Goal: Information Seeking & Learning: Compare options

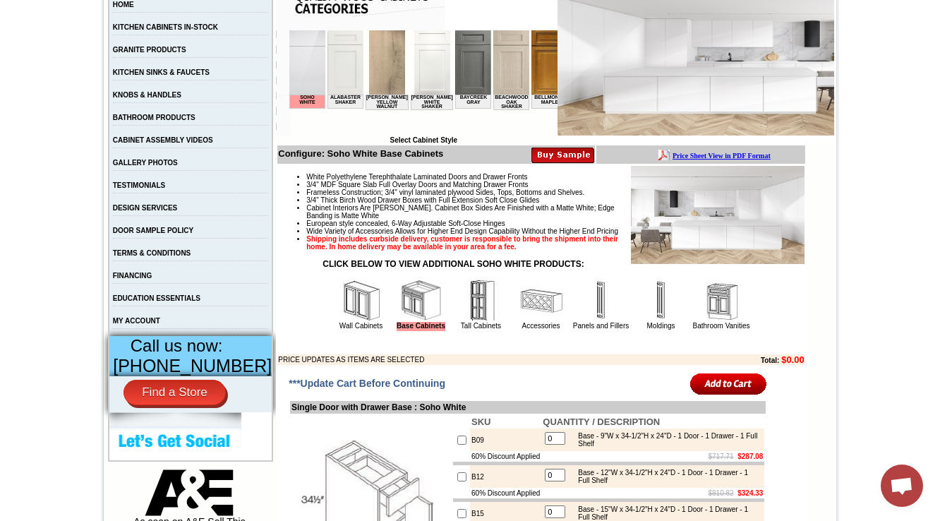
scroll to position [395, 0]
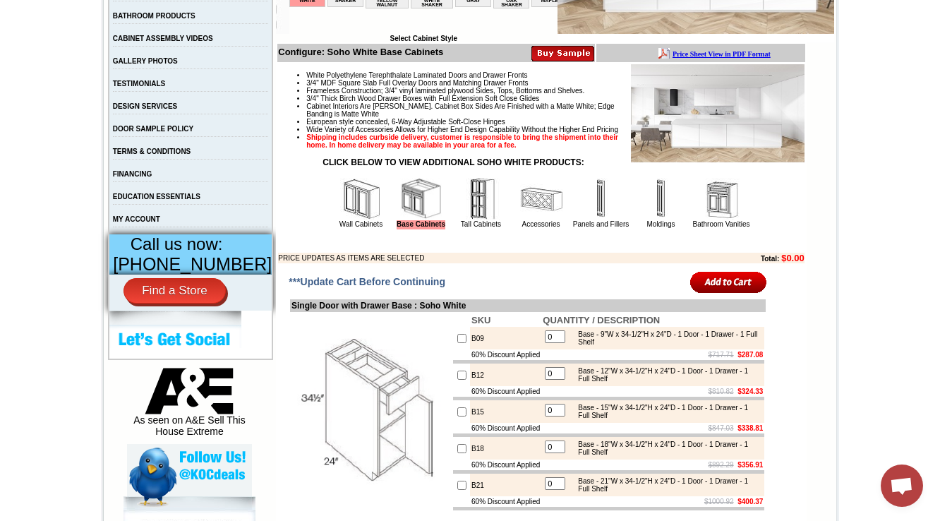
click at [340, 220] on img at bounding box center [361, 199] width 42 height 42
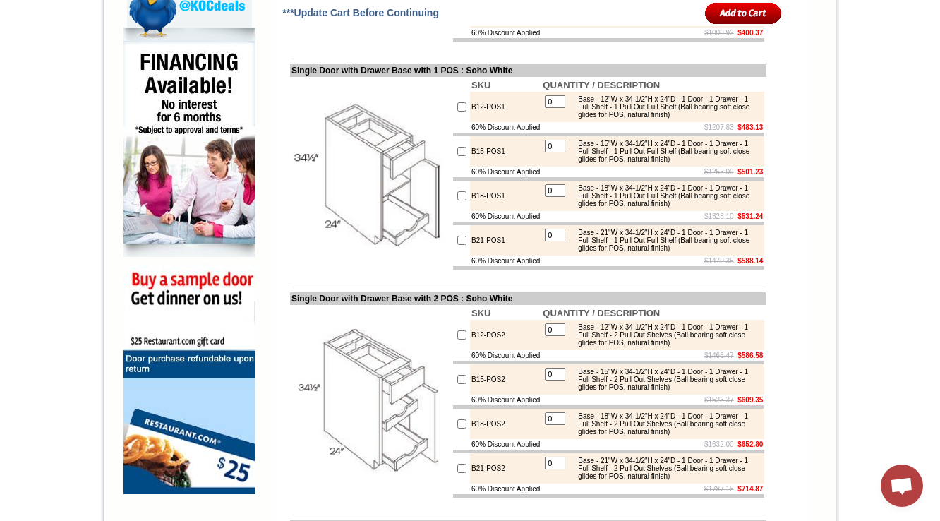
scroll to position [737, 0]
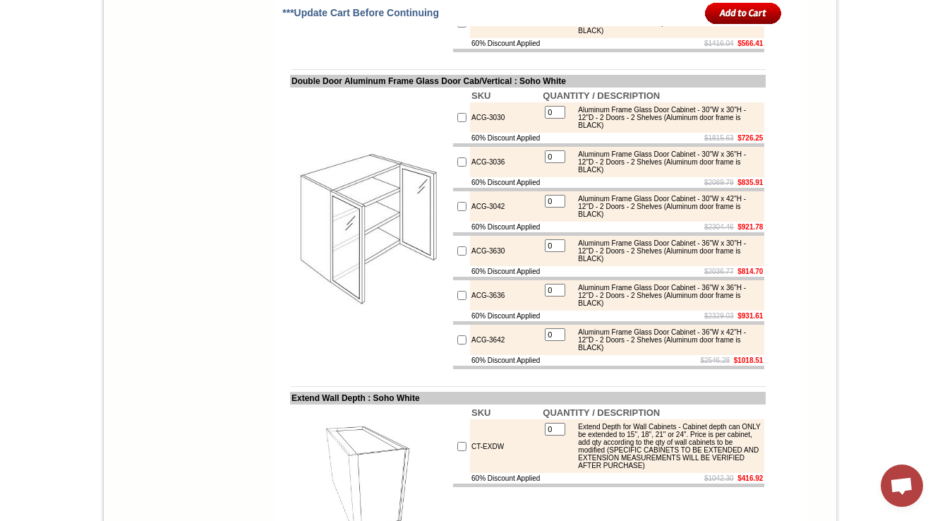
scroll to position [6547, 0]
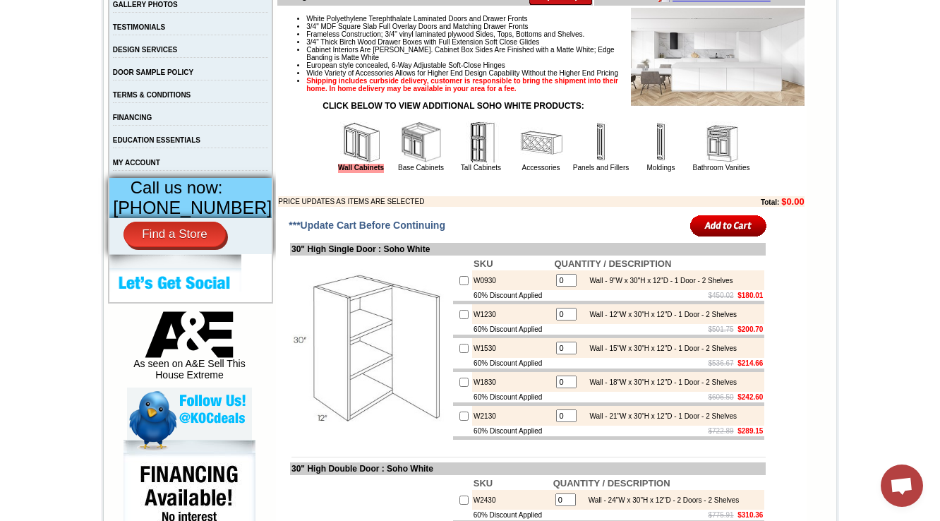
scroll to position [452, 0]
click at [418, 164] on img at bounding box center [421, 142] width 42 height 42
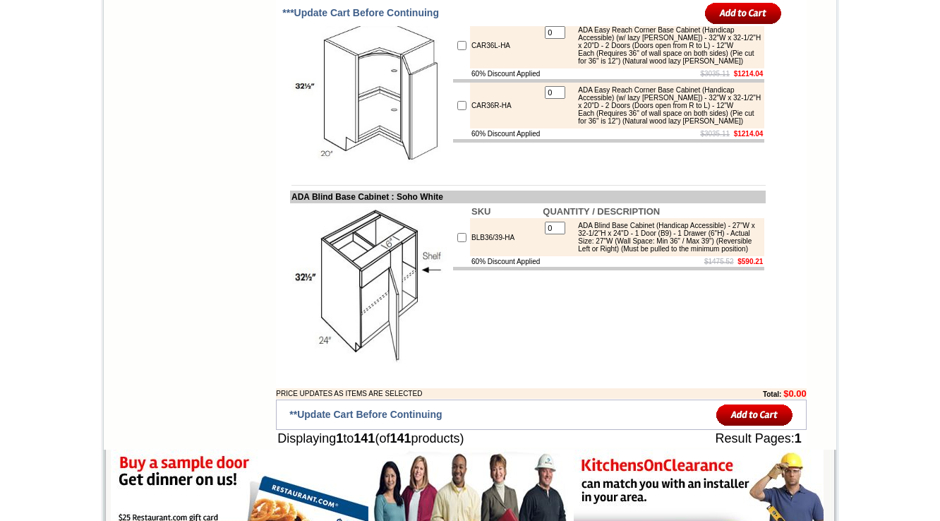
scroll to position [10272, 0]
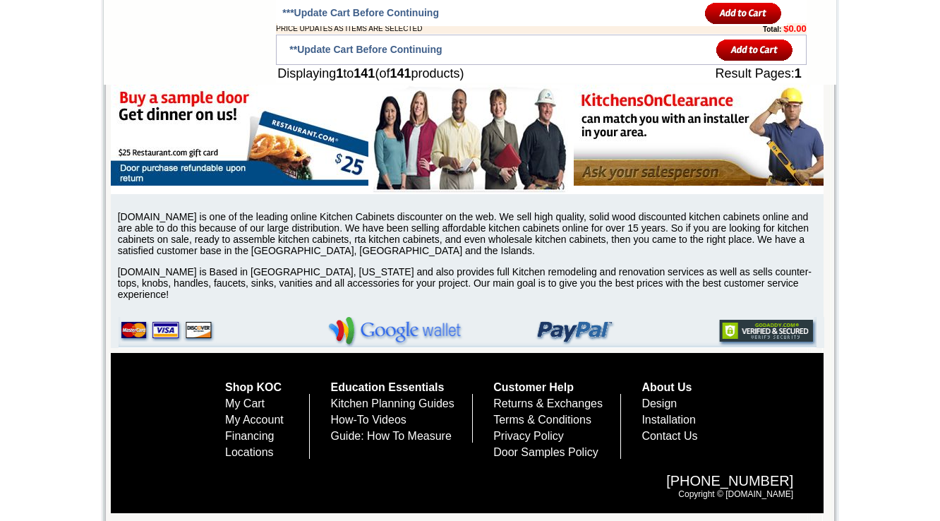
drag, startPoint x: 947, startPoint y: 29, endPoint x: 947, endPoint y: 543, distance: 513.6
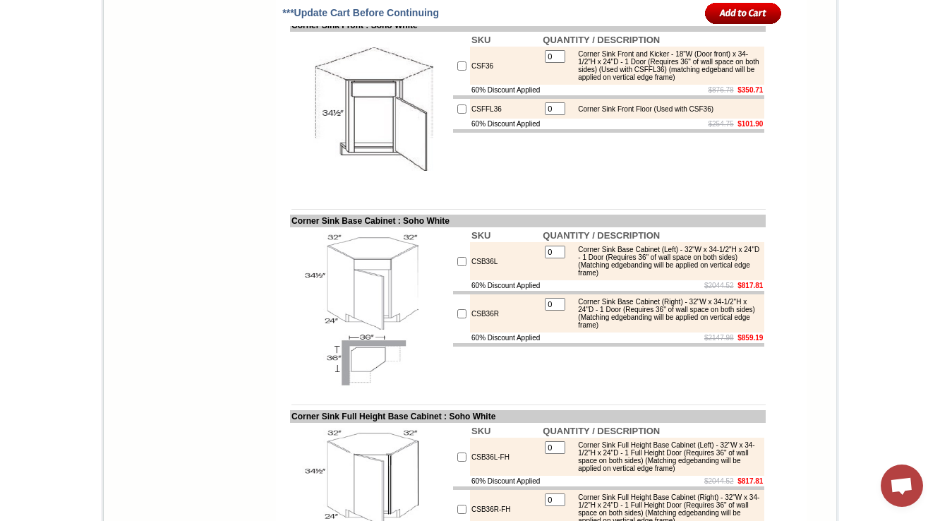
scroll to position [4559, 0]
drag, startPoint x: 474, startPoint y: 254, endPoint x: 454, endPoint y: 253, distance: 19.8
copy tr "SB30-FS"
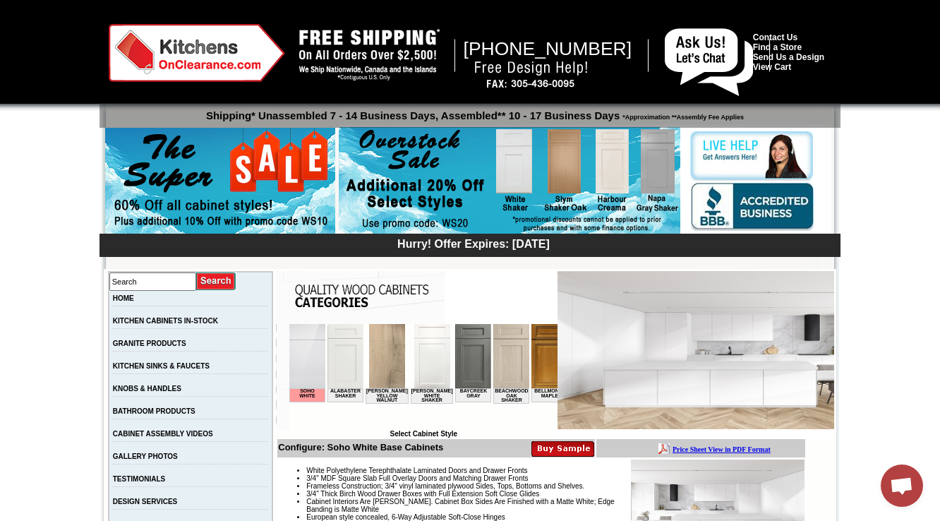
scroll to position [339, 0]
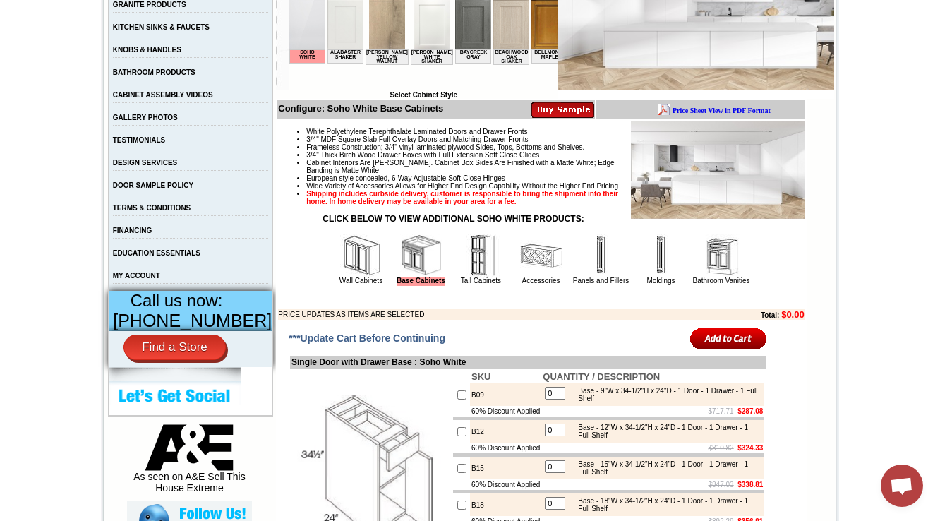
click at [705, 277] on img at bounding box center [721, 255] width 42 height 42
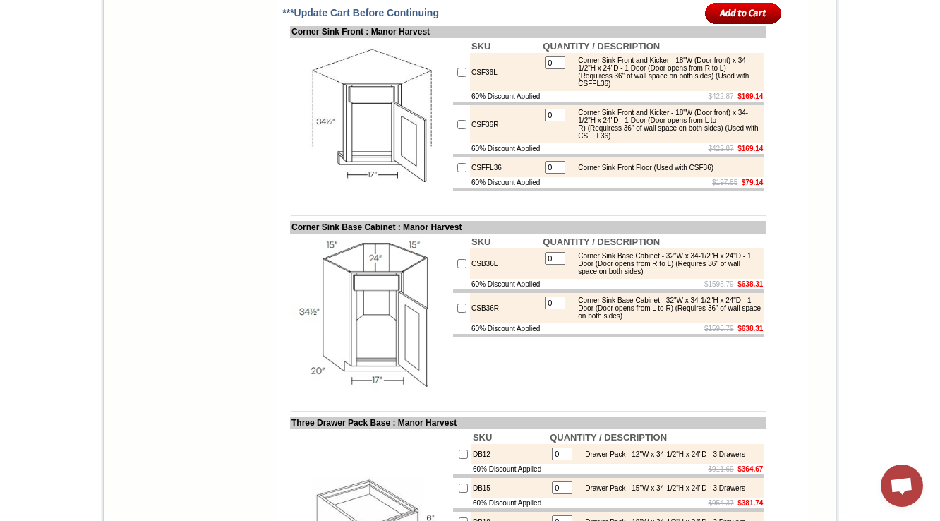
scroll to position [5223, 0]
drag, startPoint x: 497, startPoint y: 186, endPoint x: 452, endPoint y: 183, distance: 44.5
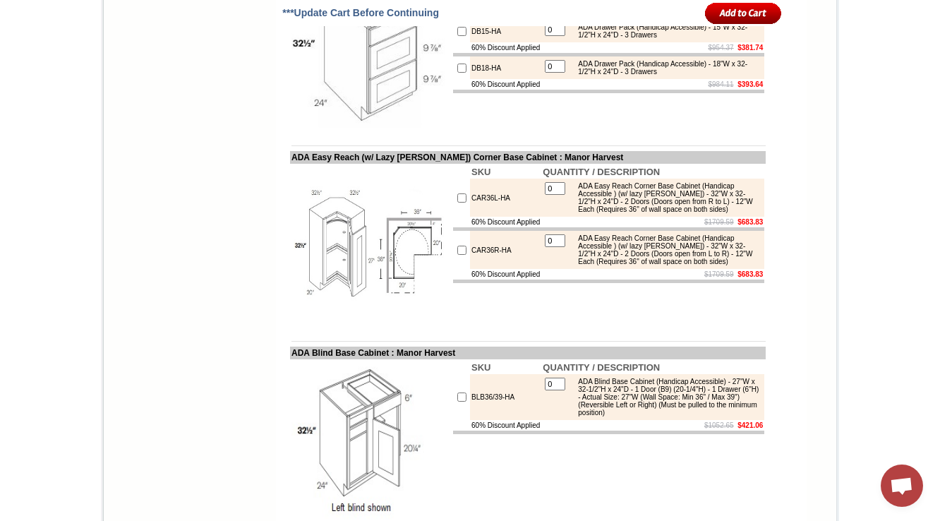
scroll to position [8979, 0]
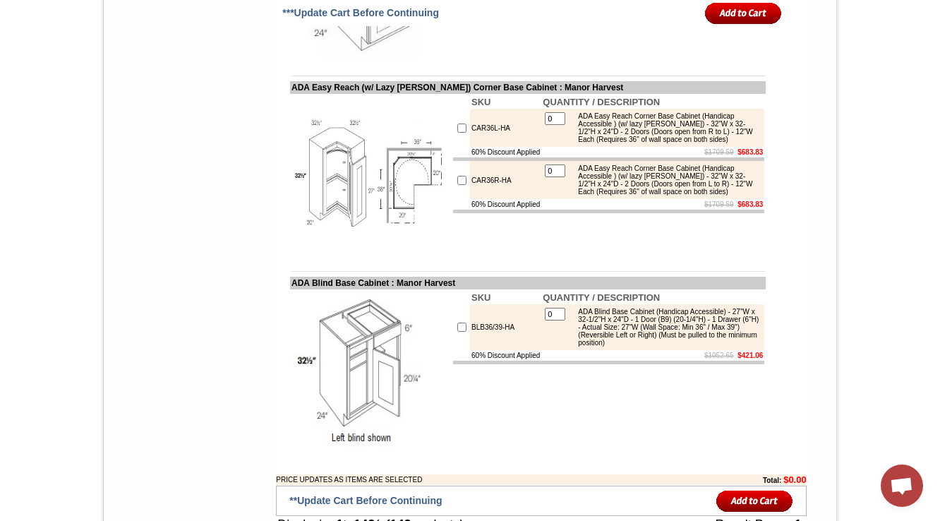
drag, startPoint x: 370, startPoint y: 111, endPoint x: 337, endPoint y: 110, distance: 32.5
drag, startPoint x: 284, startPoint y: 110, endPoint x: 384, endPoint y: 112, distance: 99.5
copy td "DA Double Door (Handi"
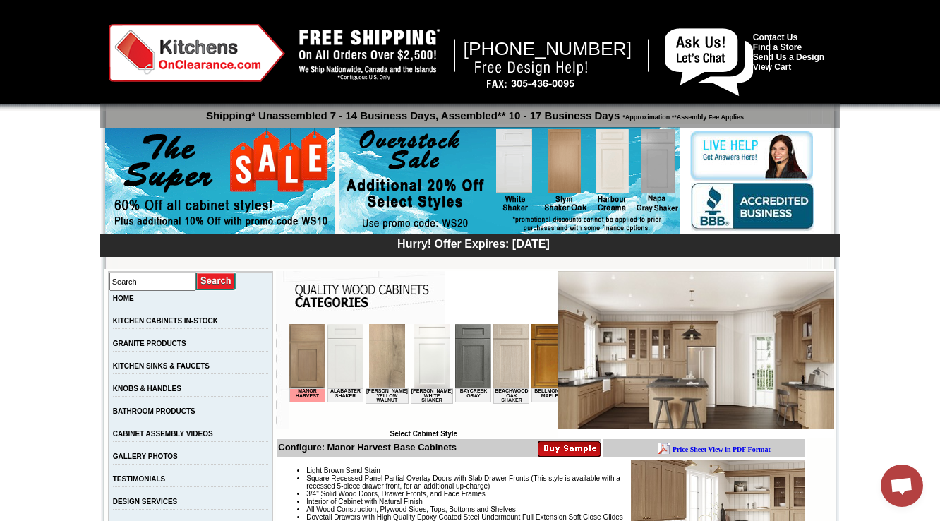
scroll to position [339, 0]
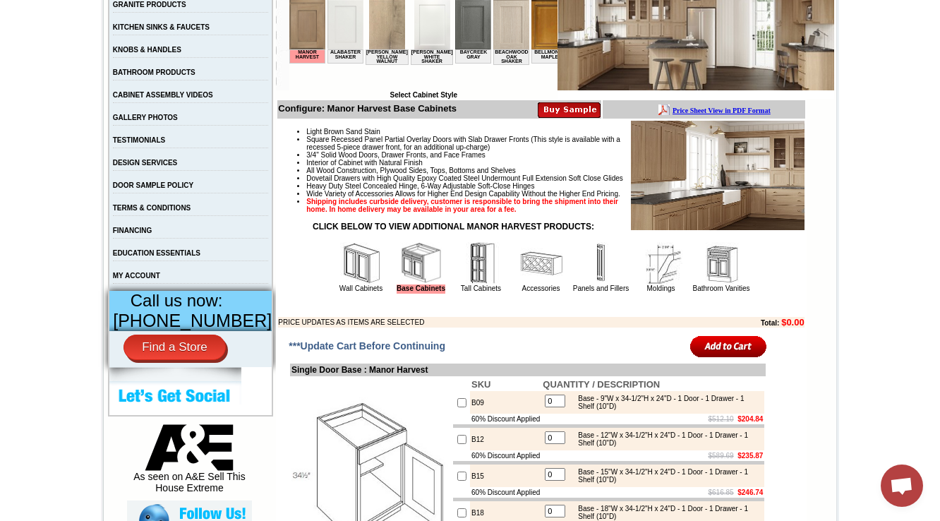
click at [700, 284] on img at bounding box center [721, 263] width 42 height 42
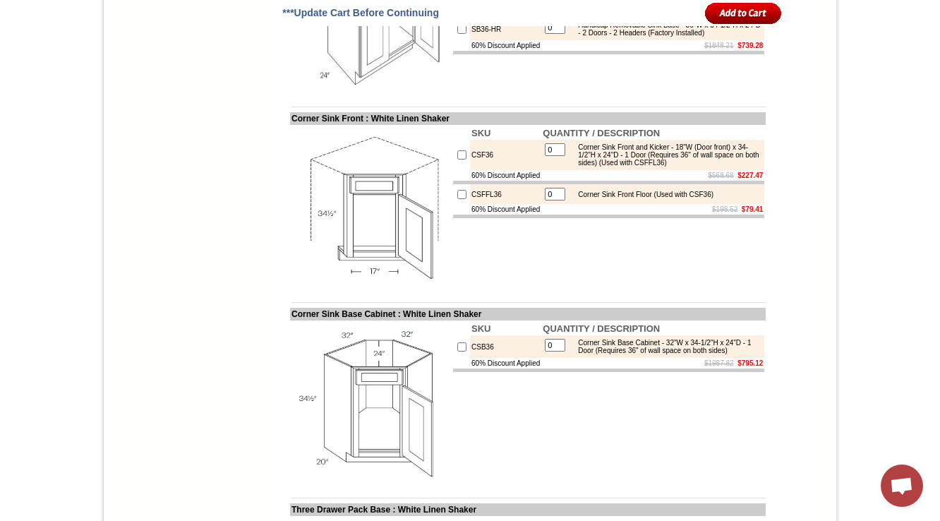
scroll to position [5852, 0]
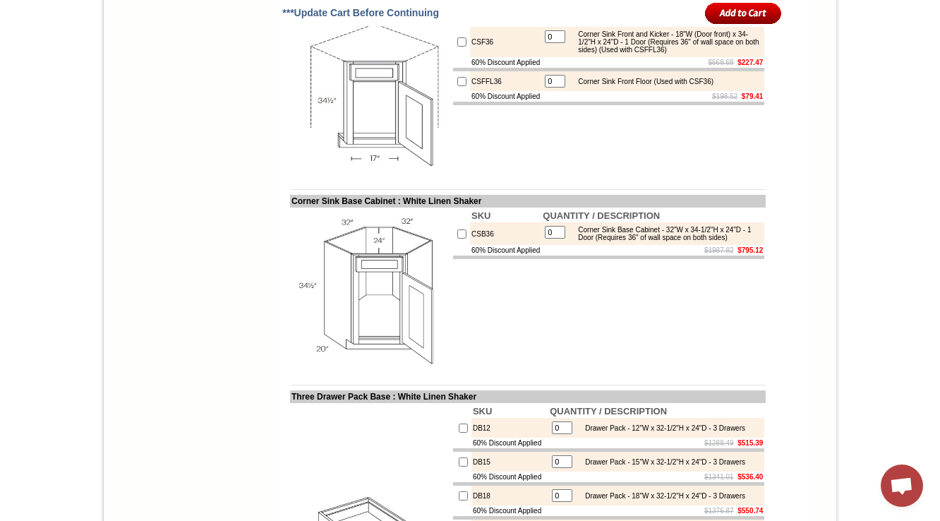
drag, startPoint x: 499, startPoint y: 249, endPoint x: 442, endPoint y: 250, distance: 57.2
copy tr "SB30-HR"
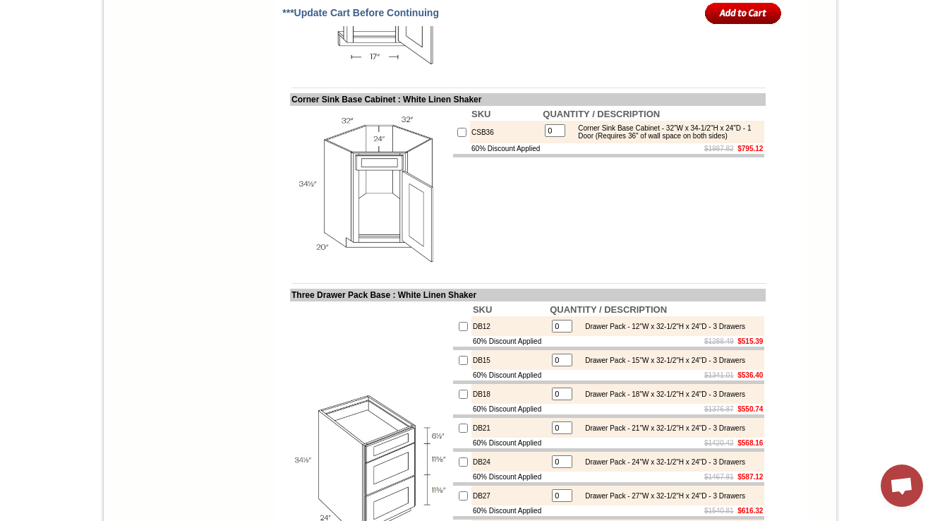
scroll to position [5965, 0]
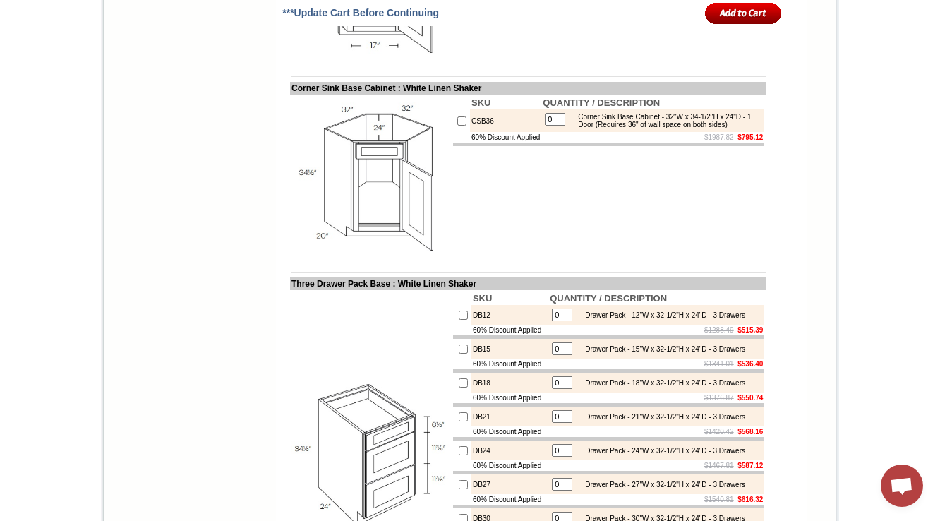
drag, startPoint x: 492, startPoint y: 138, endPoint x: 458, endPoint y: 142, distance: 34.1
copy td "SB30-HR"
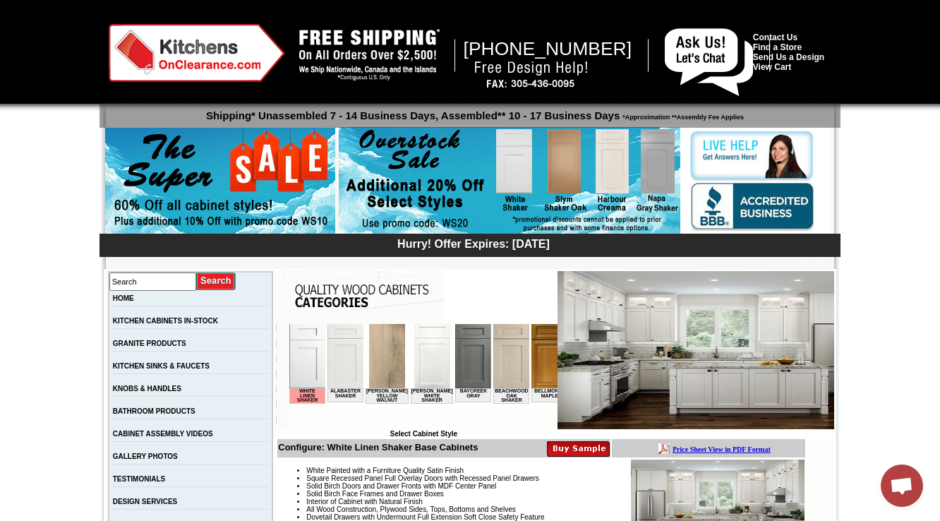
scroll to position [282, 0]
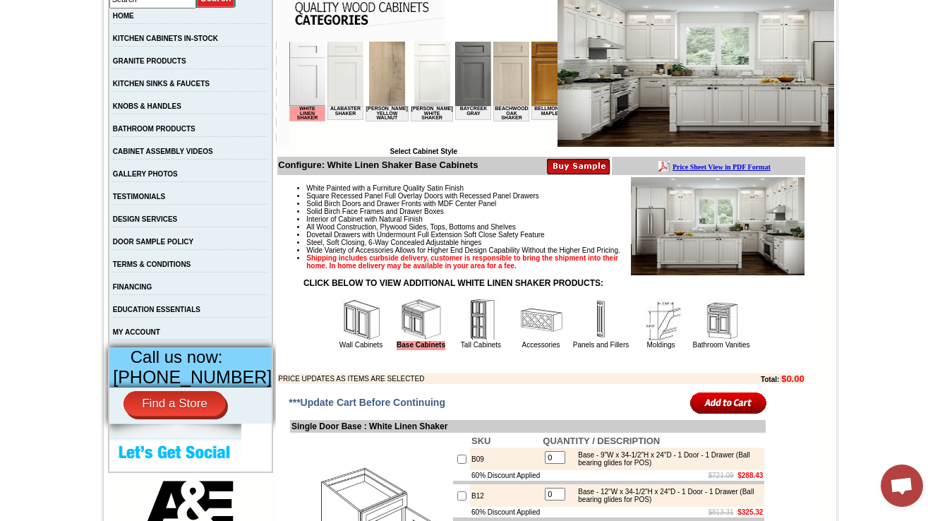
click at [708, 341] on img at bounding box center [721, 319] width 42 height 42
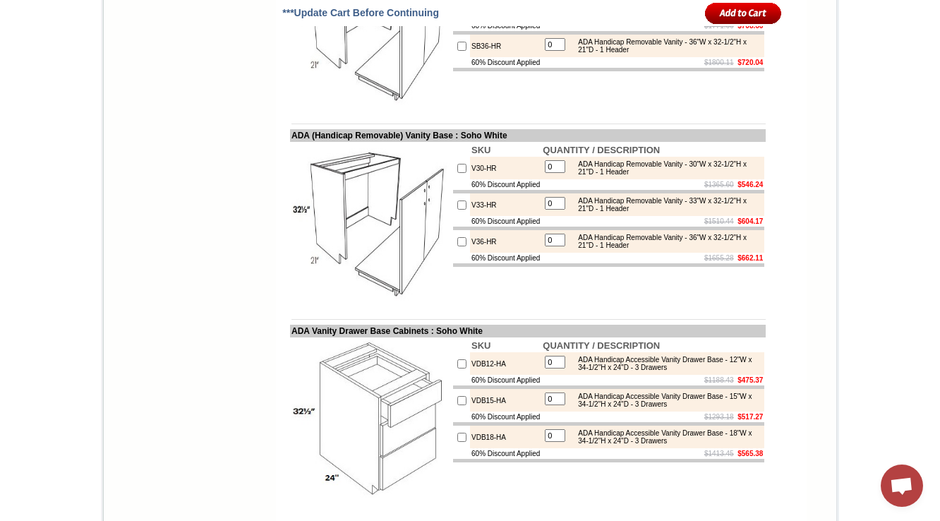
scroll to position [2642, 0]
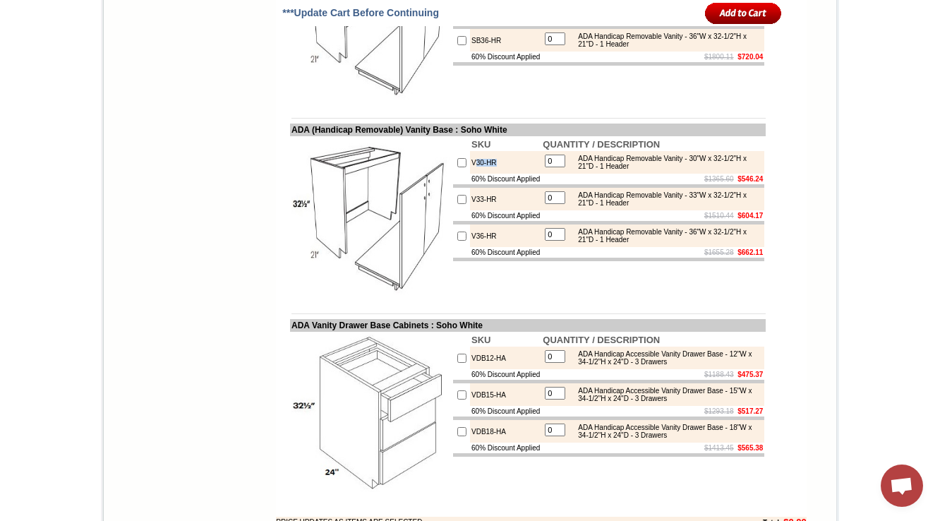
copy td "30-HR"
drag, startPoint x: 489, startPoint y: 288, endPoint x: 456, endPoint y: 296, distance: 33.5
click at [470, 174] on td "V30-HR" at bounding box center [505, 162] width 71 height 23
click at [470, 184] on td "60% Discount Applied" at bounding box center [505, 179] width 71 height 11
drag, startPoint x: 487, startPoint y: 328, endPoint x: 454, endPoint y: 331, distance: 32.6
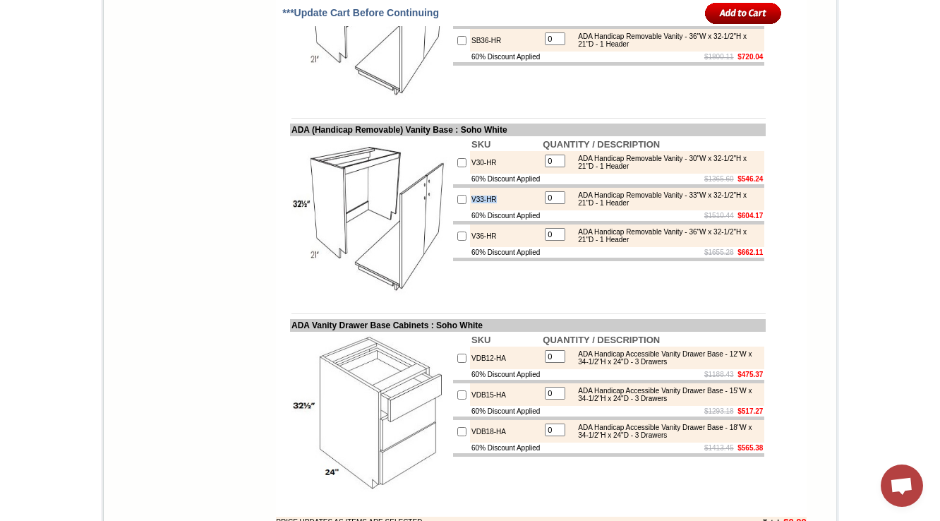
click at [454, 210] on tr "V33-HR 0 ADA Handicap Removable Vanity - 33"W x 32-1/2"H x 21"D - 1 Header" at bounding box center [608, 199] width 311 height 23
copy tr "V33-HR"
drag, startPoint x: 277, startPoint y: 255, endPoint x: 377, endPoint y: 253, distance: 100.2
click at [377, 136] on td "ADA (Handicap Removable) Vanity Base : Soho White" at bounding box center [527, 129] width 475 height 13
copy td "ADA (Handicap Remo"
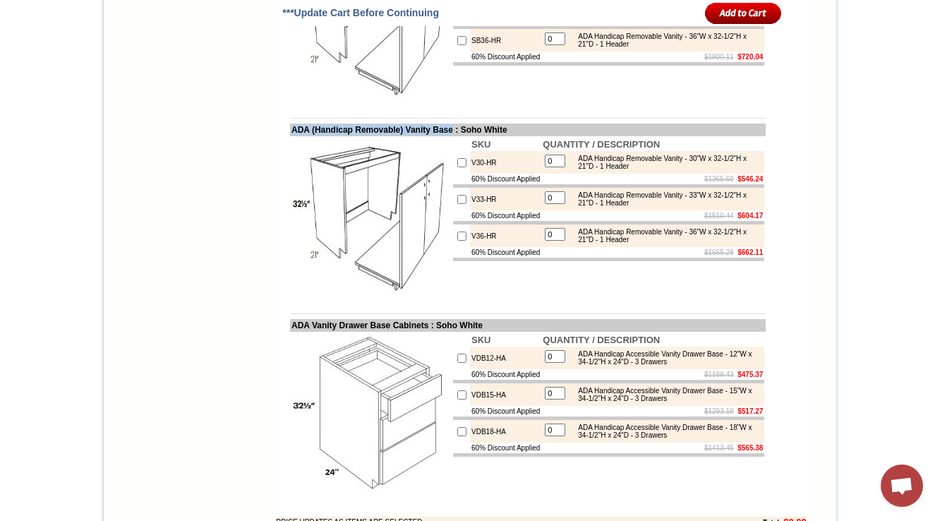
drag, startPoint x: 465, startPoint y: 254, endPoint x: 275, endPoint y: 257, distance: 189.8
click at [290, 136] on td "ADA (Handicap Removable) Vanity Base : Soho White" at bounding box center [527, 129] width 475 height 13
copy td "ADA (Handicap Removable) Vanity Base"
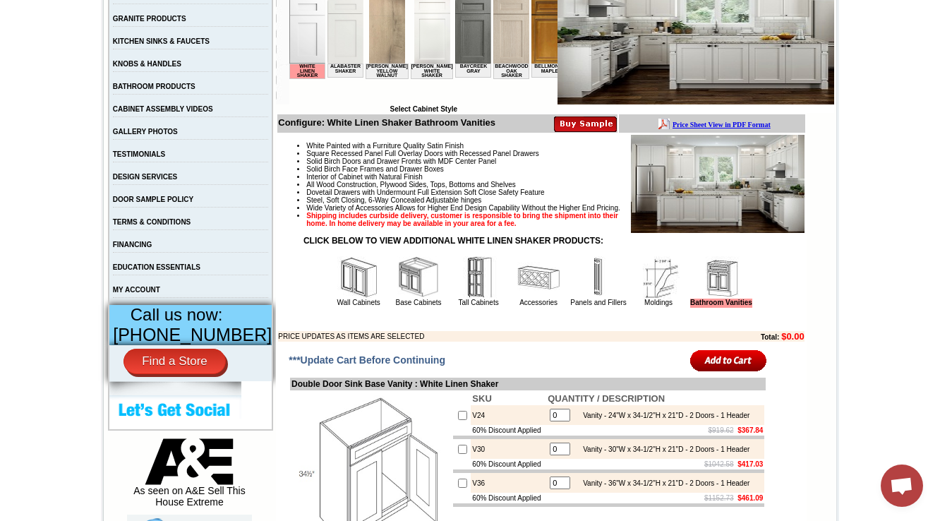
scroll to position [339, 0]
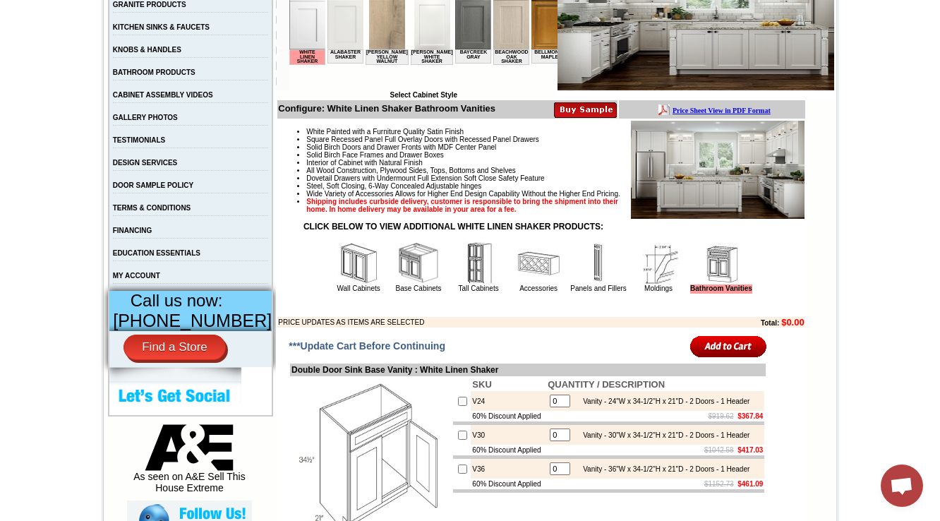
click at [397, 284] on img at bounding box center [418, 263] width 42 height 42
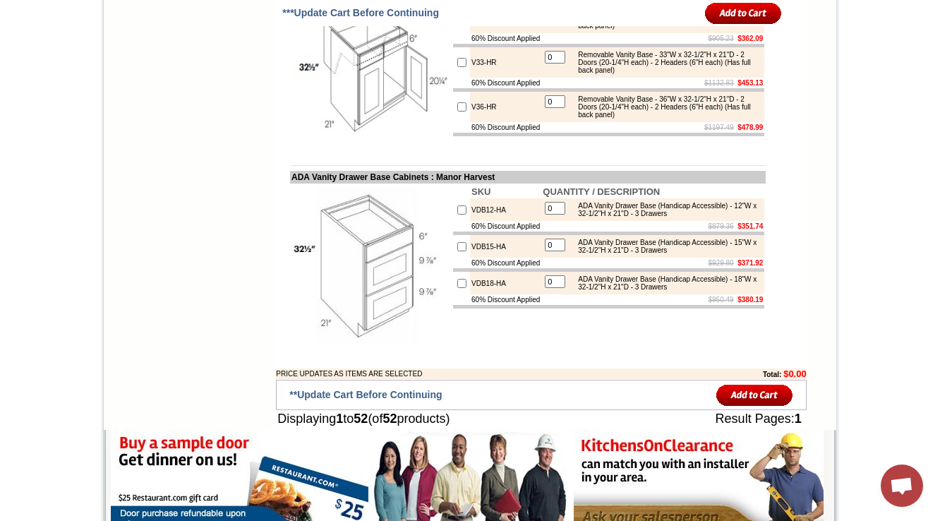
scroll to position [4374, 0]
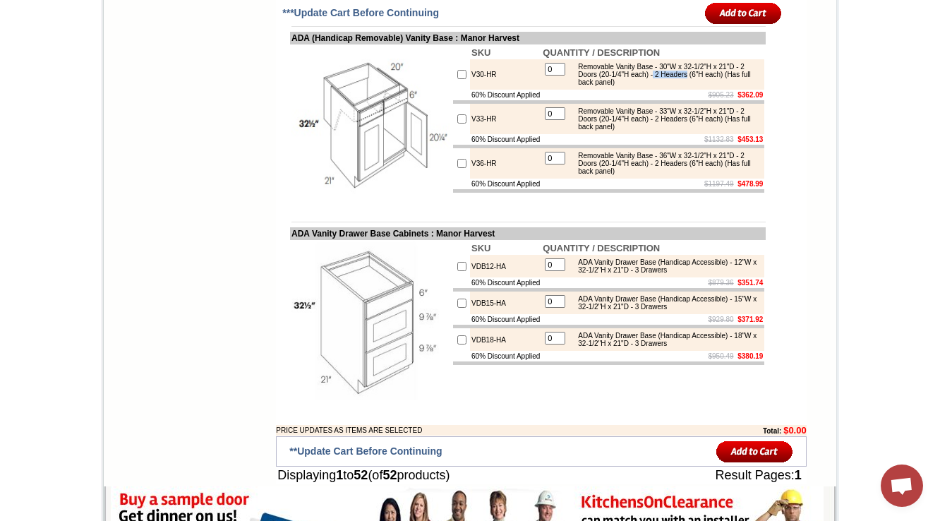
drag, startPoint x: 698, startPoint y: 260, endPoint x: 753, endPoint y: 257, distance: 55.1
click at [753, 86] on div "Removable Vanity Base - 30"W x 32-1/2"H x 21"D - 2 Doors (20-1/4"H each) - 2 He…" at bounding box center [666, 74] width 190 height 23
drag, startPoint x: 698, startPoint y: 308, endPoint x: 739, endPoint y: 310, distance: 41.7
click at [739, 131] on div "Removable Vanity Base - 33"W x 32-1/2"H x 21"D - 2 Doors (20-1/4"H each) - 2 He…" at bounding box center [666, 118] width 190 height 23
drag, startPoint x: 710, startPoint y: 356, endPoint x: 736, endPoint y: 356, distance: 25.4
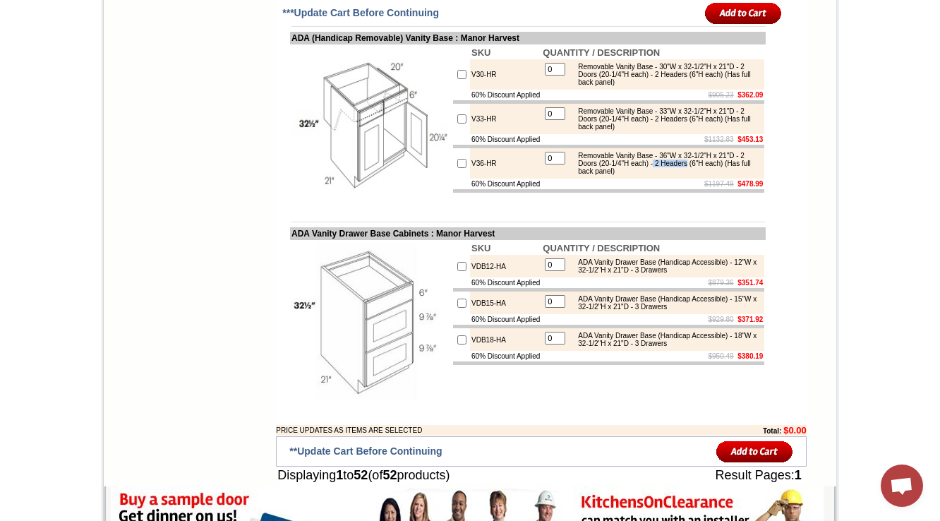
click at [736, 175] on div "Removable Vanity Base - 36"W x 32-1/2"H x 21"D - 2 Doors (20-1/4"H each) - 2 He…" at bounding box center [666, 163] width 190 height 23
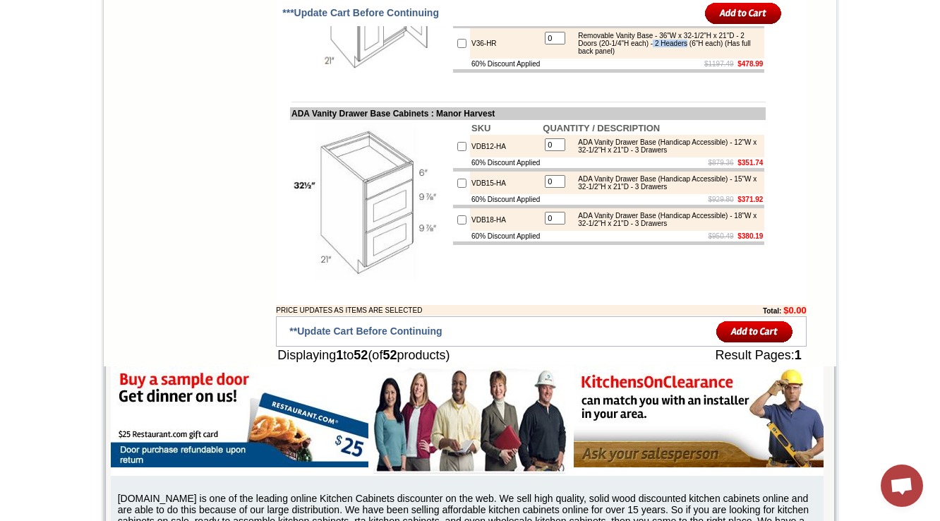
scroll to position [4543, 0]
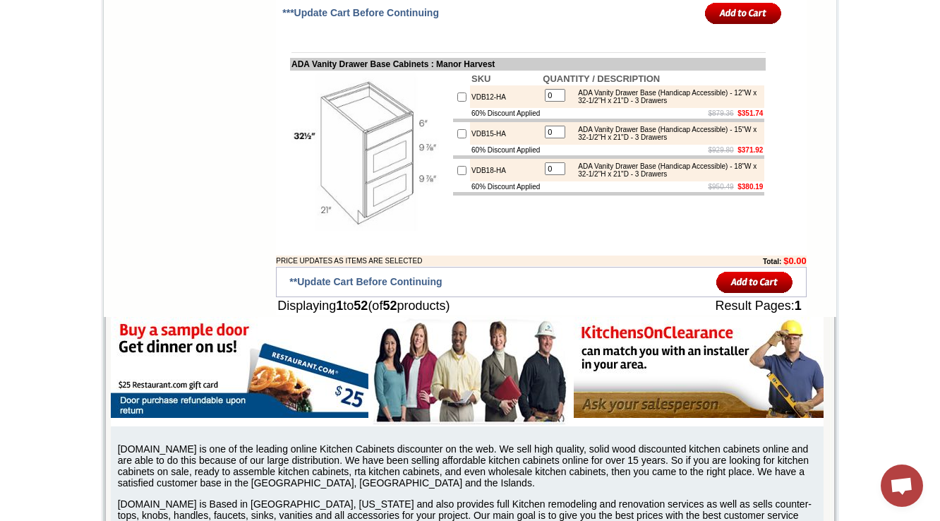
drag, startPoint x: 280, startPoint y: 53, endPoint x: 451, endPoint y: 47, distance: 170.8
copy td "DA (Handicap Removable) Vanity B"
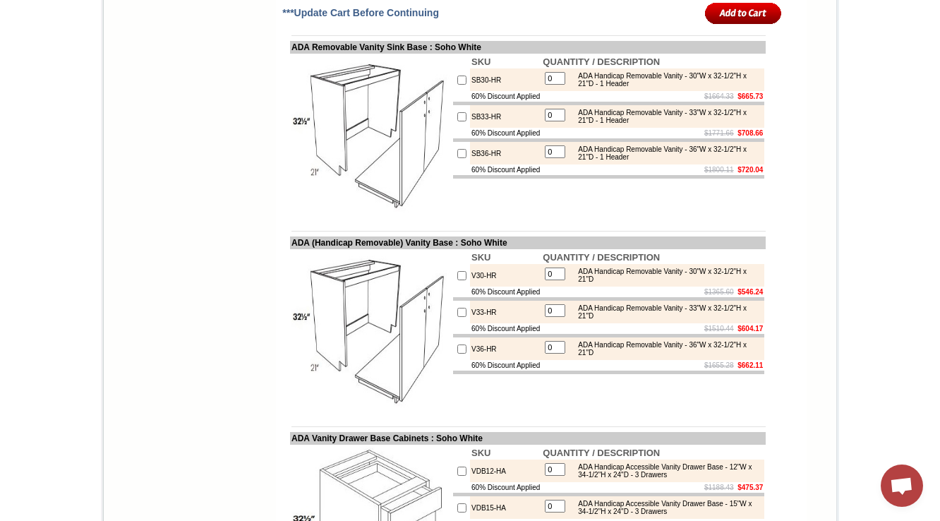
scroll to position [2642, 0]
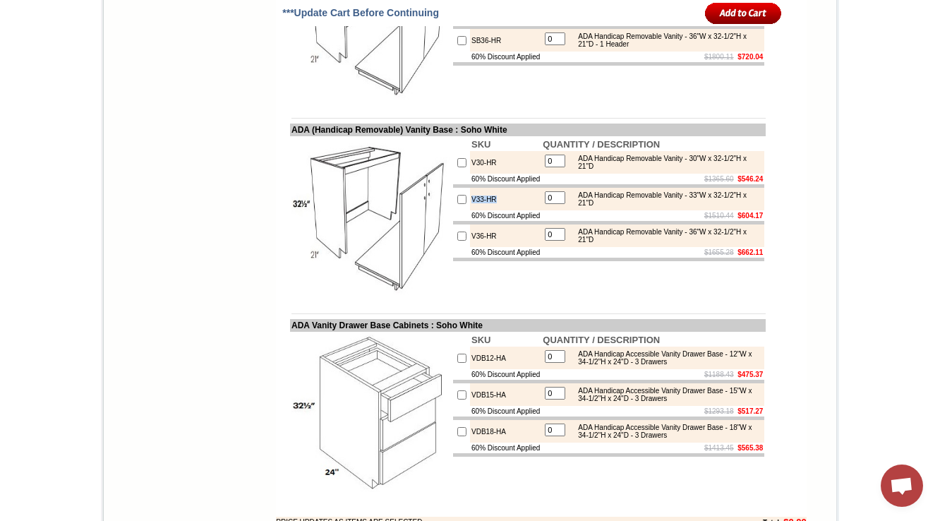
drag, startPoint x: 489, startPoint y: 324, endPoint x: 452, endPoint y: 327, distance: 37.6
click at [453, 210] on tr "V33-HR 0 ADA Handicap Removable Vanity - 33"W x 32-1/2"H x 21"D" at bounding box center [608, 199] width 311 height 23
copy tr "V33-HR"
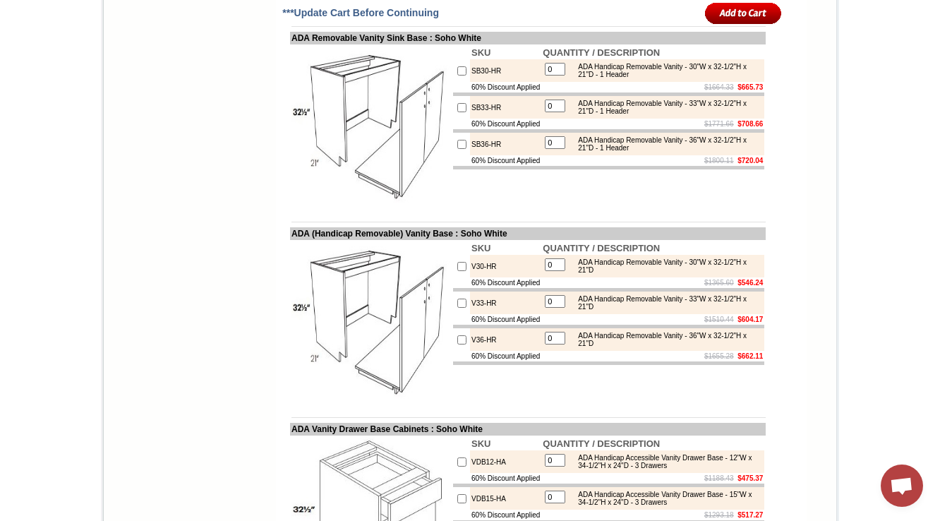
scroll to position [2558, 0]
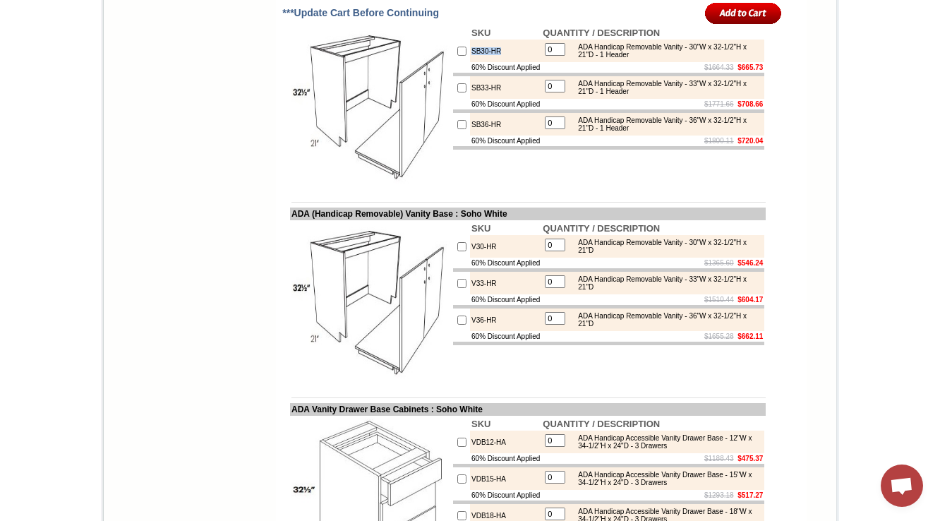
drag, startPoint x: 497, startPoint y: 171, endPoint x: 443, endPoint y: 174, distance: 53.7
click at [453, 62] on tr "SB30-HR 0 ADA Handicap Removable Vanity - 30"W x 32-1/2"H x 21"D - 1 Header" at bounding box center [608, 51] width 311 height 23
copy tr "SB30-HR"
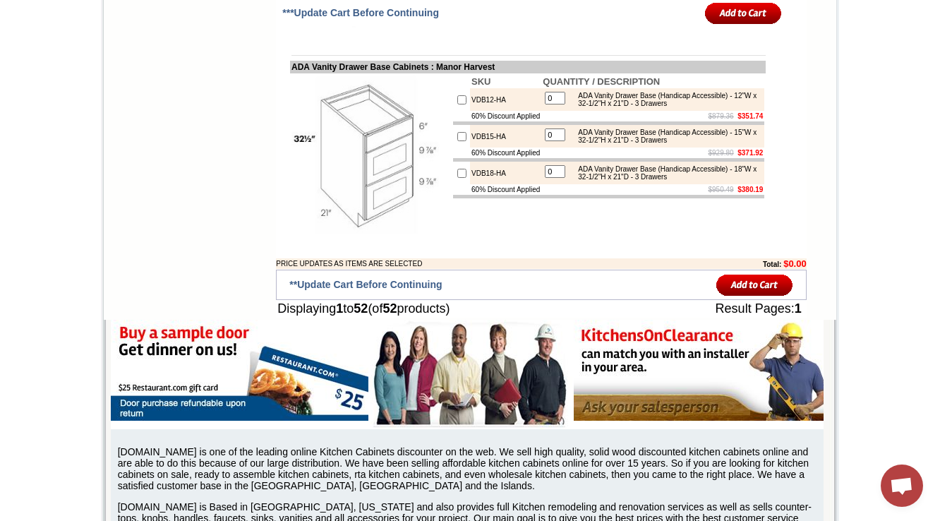
drag, startPoint x: 621, startPoint y: 201, endPoint x: 690, endPoint y: 200, distance: 69.1
copy div "(Has full back panel"
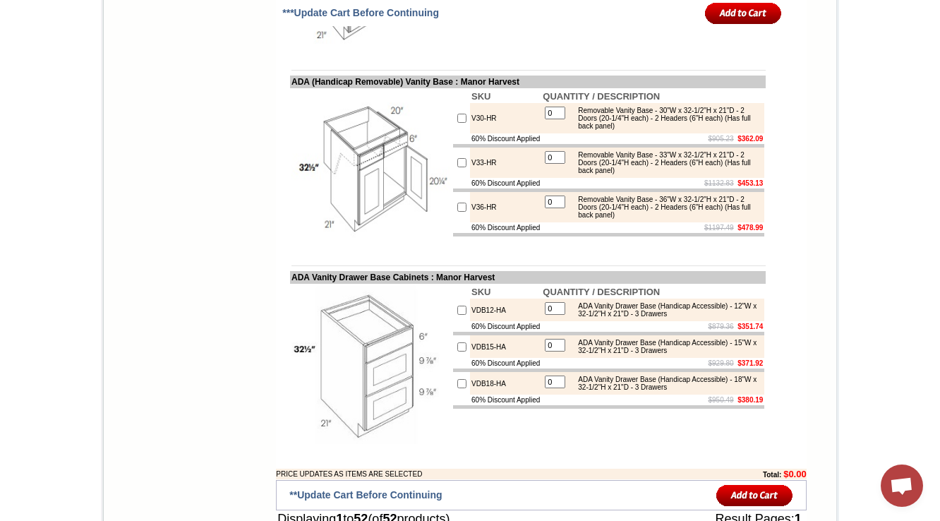
scroll to position [4317, 0]
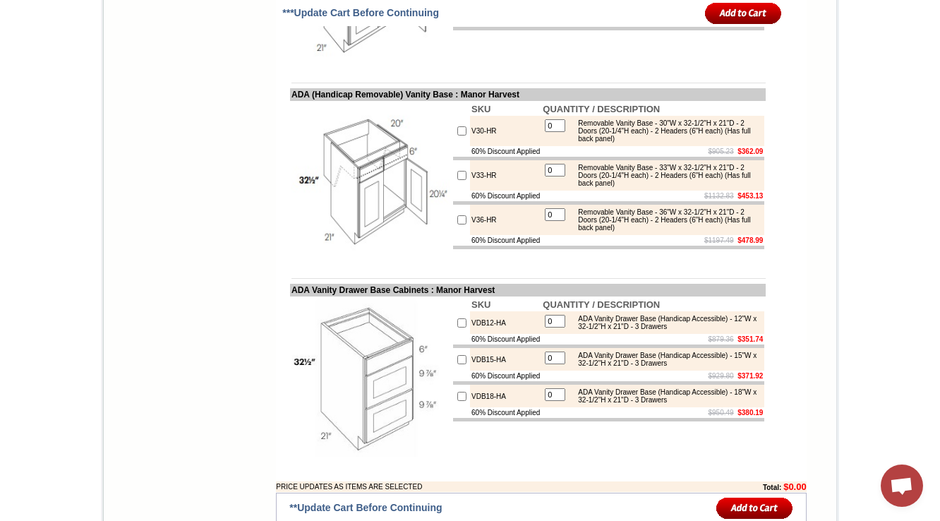
drag, startPoint x: 491, startPoint y: 114, endPoint x: 453, endPoint y: 125, distance: 39.7
copy td "V24-HA"
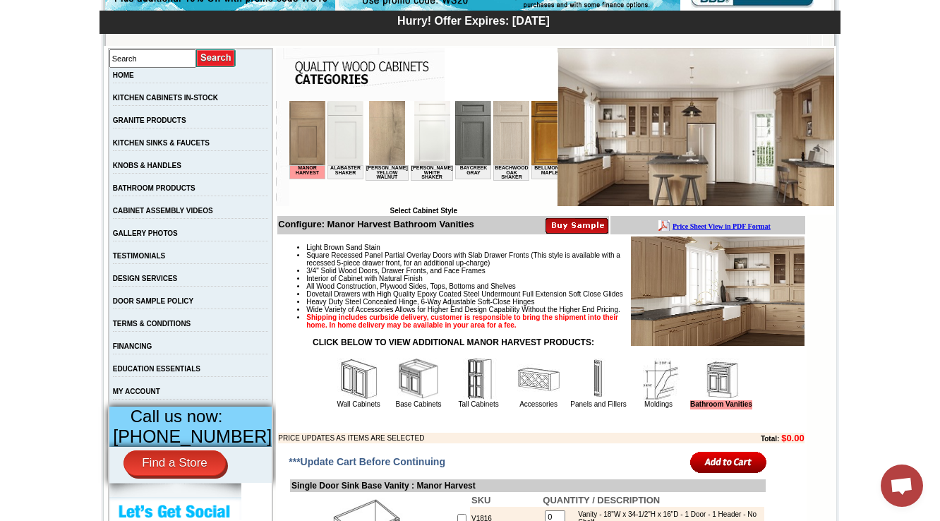
scroll to position [395, 0]
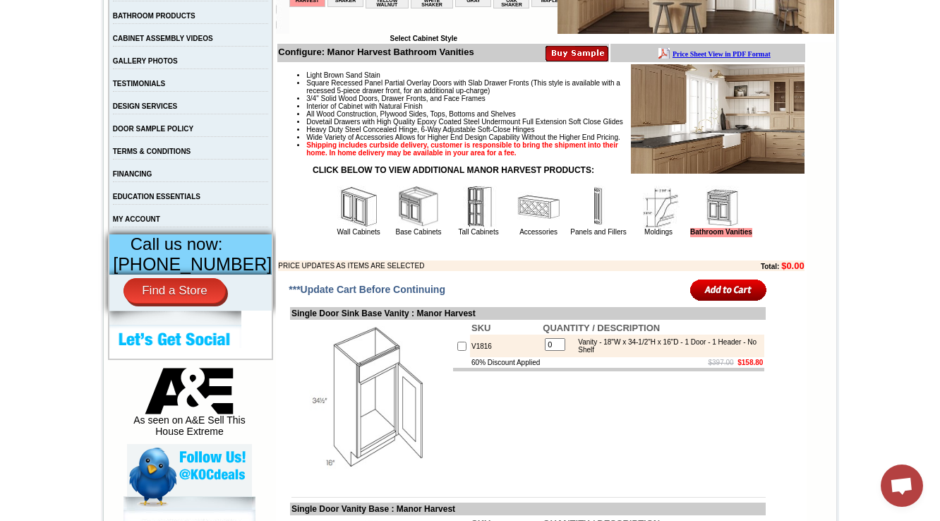
click at [397, 228] on img at bounding box center [418, 207] width 42 height 42
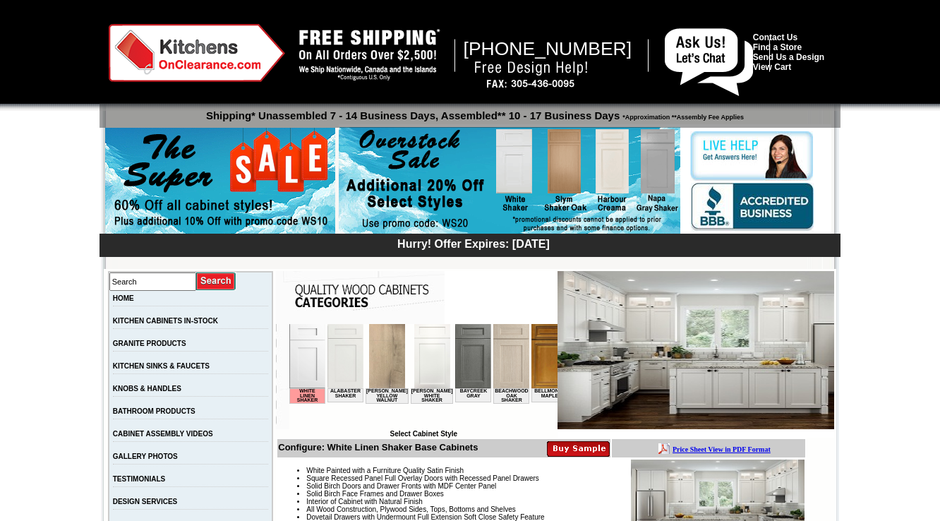
scroll to position [5844, 0]
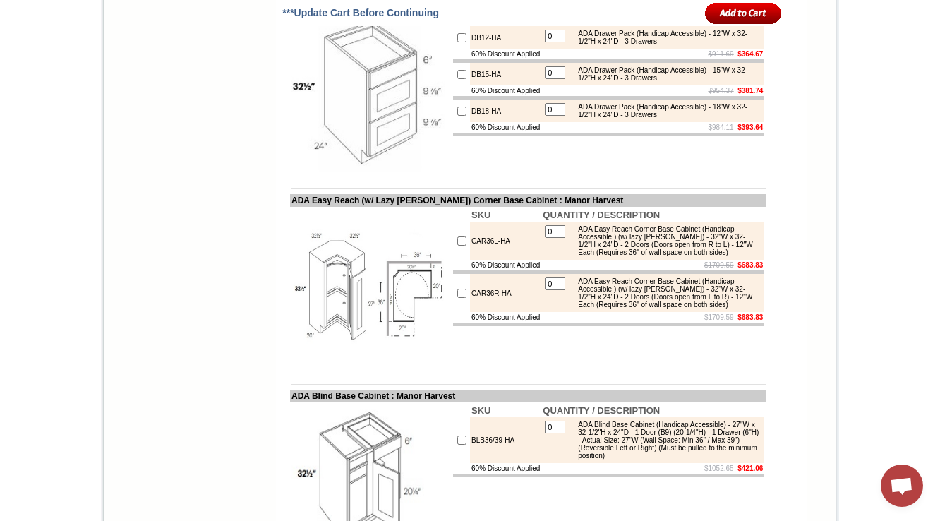
scroll to position [8979, 0]
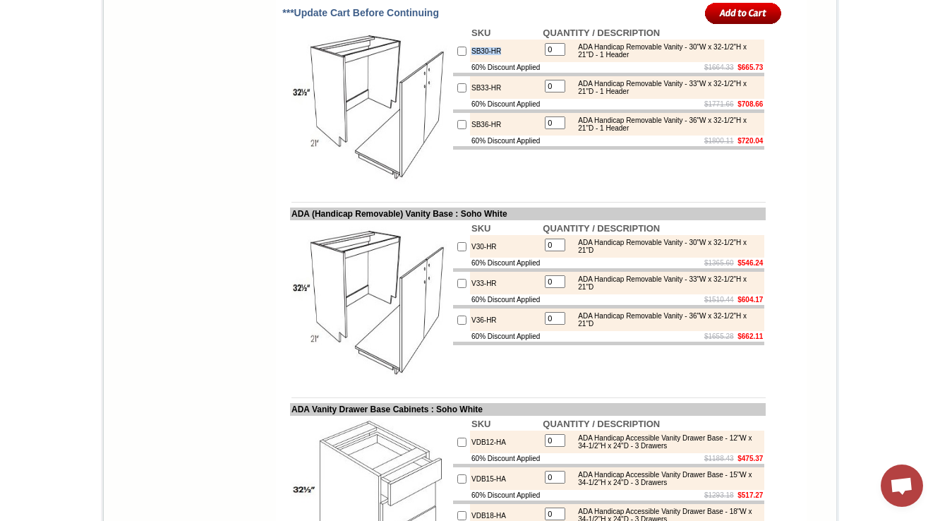
scroll to position [2614, 0]
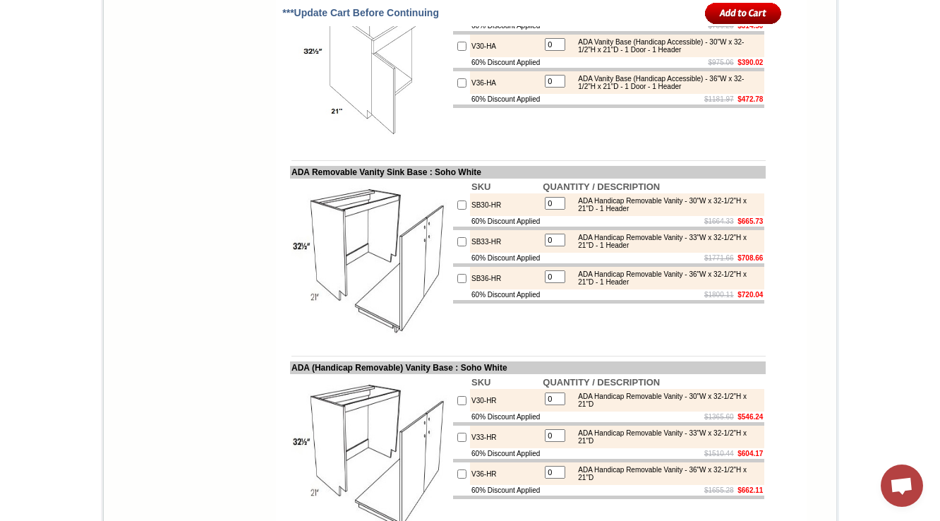
scroll to position [2389, 0]
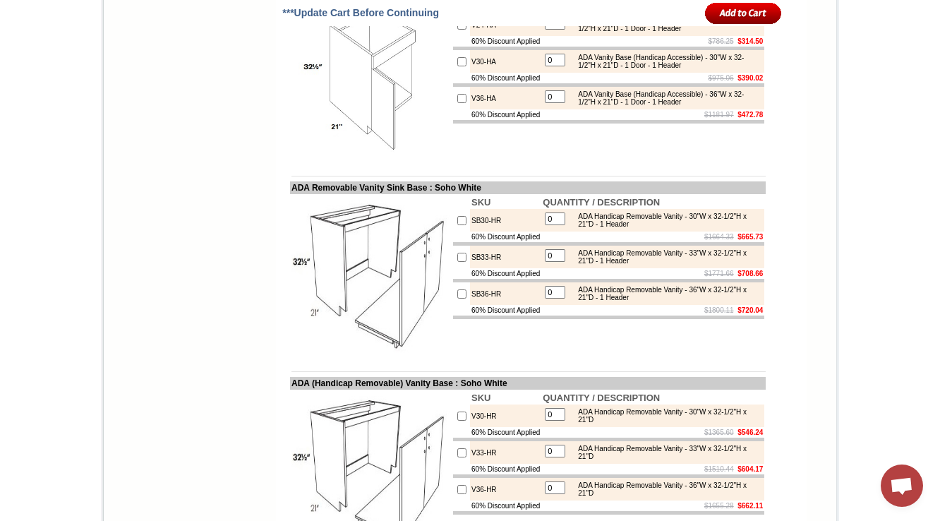
drag, startPoint x: 305, startPoint y: 116, endPoint x: 413, endPoint y: 111, distance: 108.8
click at [406, 159] on img at bounding box center [370, 79] width 159 height 159
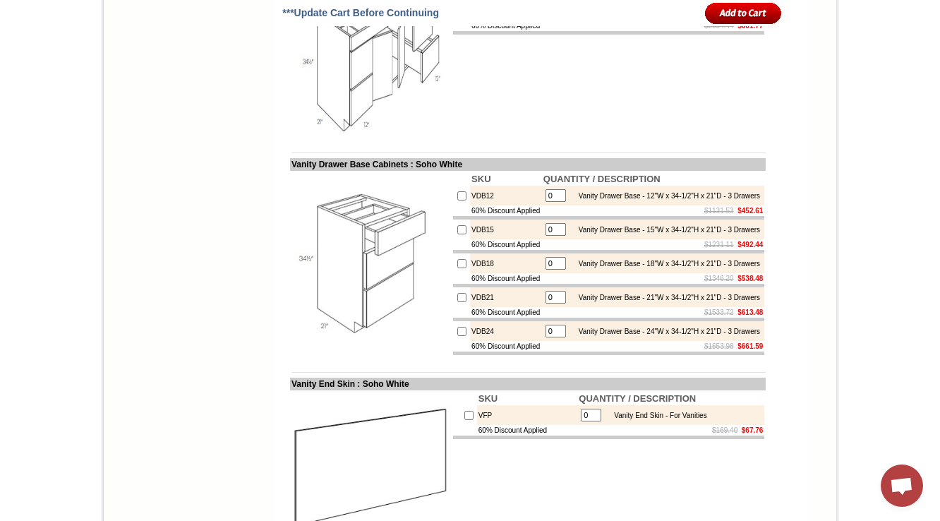
scroll to position [1429, 0]
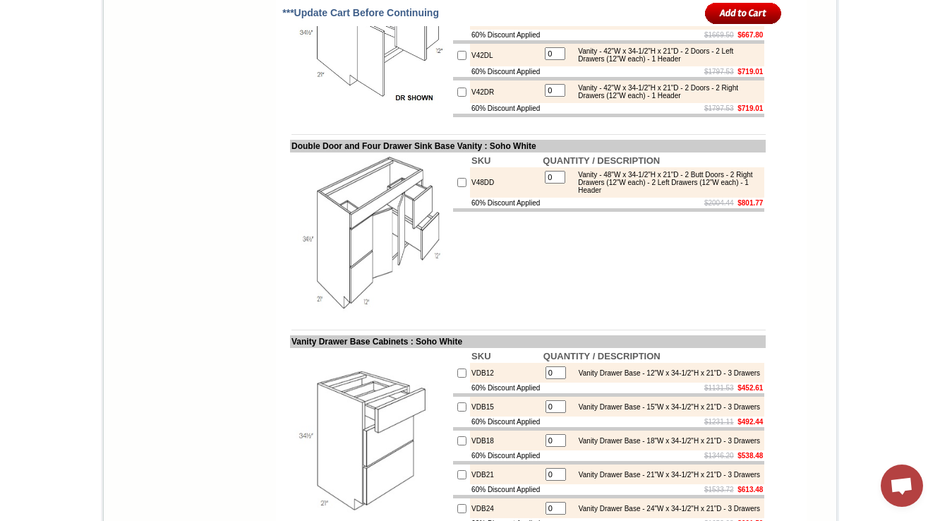
click at [385, 313] on img at bounding box center [370, 233] width 159 height 159
drag, startPoint x: 493, startPoint y: 276, endPoint x: 456, endPoint y: 282, distance: 37.9
click at [470, 198] on td "V48DD" at bounding box center [505, 182] width 71 height 30
click at [497, 314] on td "SKU QUANTITY / DESCRIPTION V48DD 0 Vanity - 48"W x 34-1/2"H x 21"D - 2 Butt Doo…" at bounding box center [609, 233] width 314 height 162
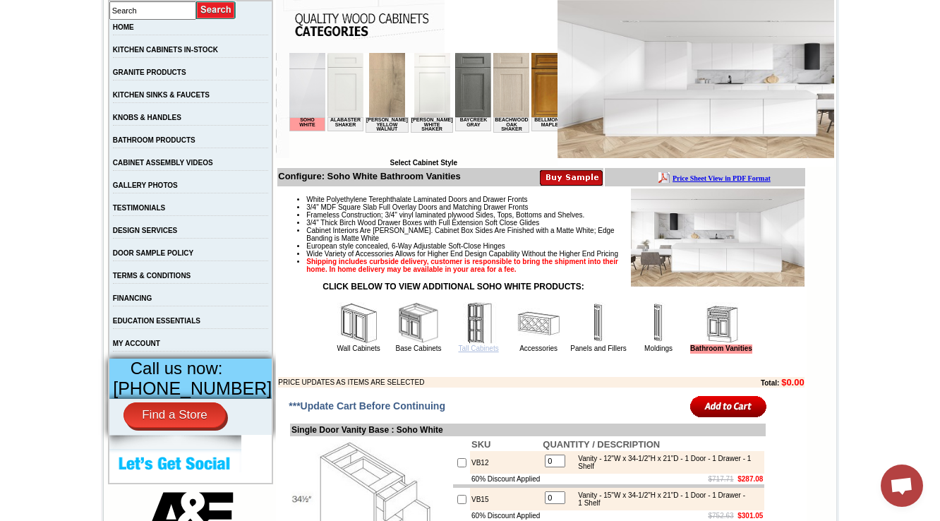
scroll to position [413, 0]
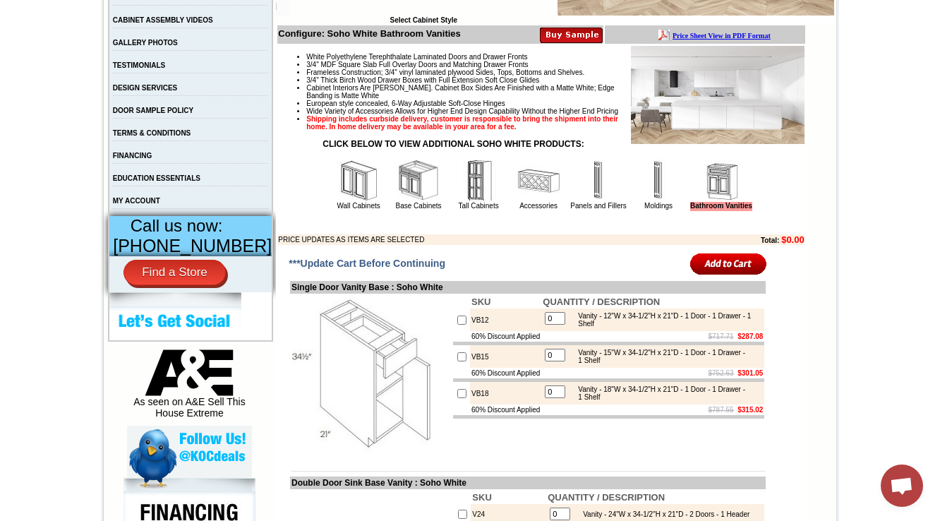
click at [655, 202] on img at bounding box center [658, 180] width 42 height 42
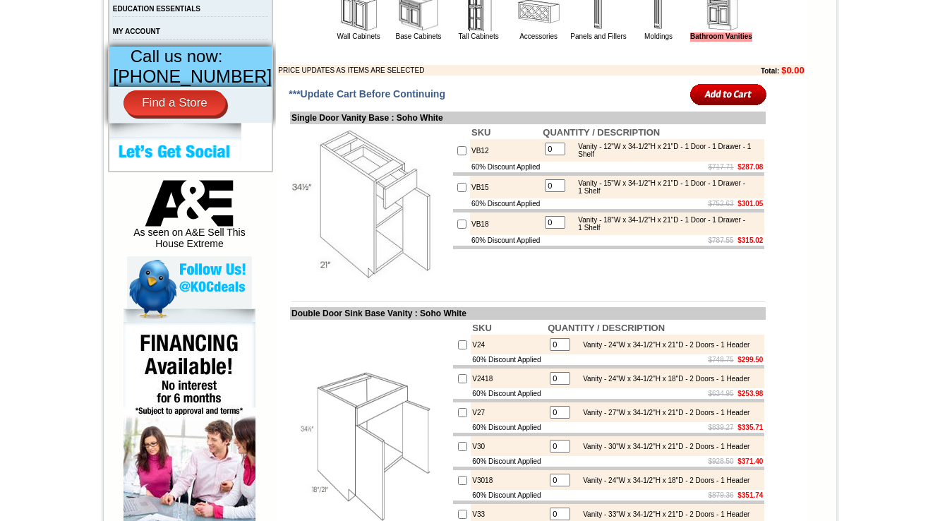
click at [397, 32] on img at bounding box center [418, 11] width 42 height 42
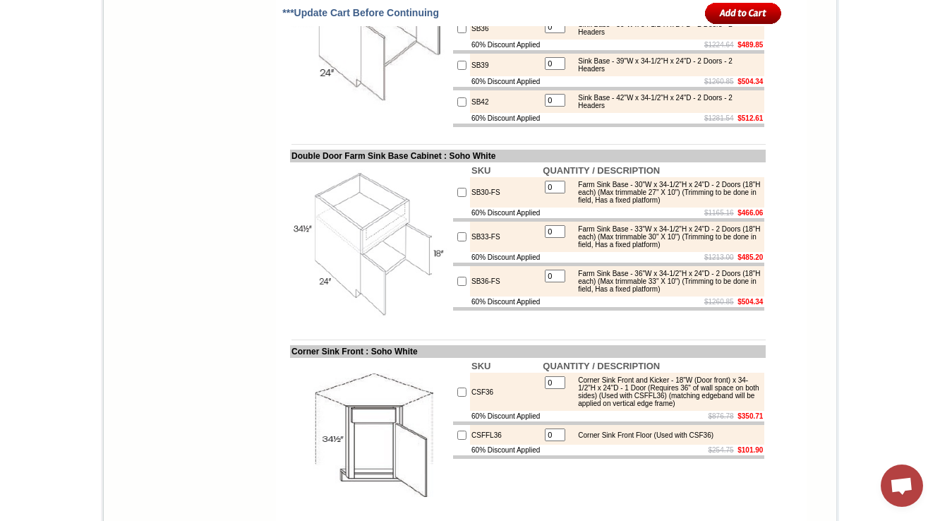
scroll to position [4289, 0]
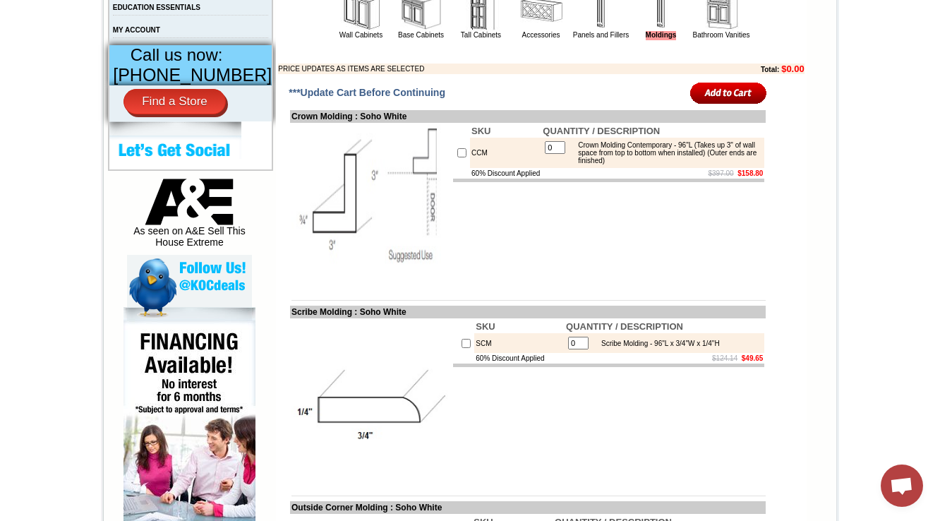
scroll to position [564, 0]
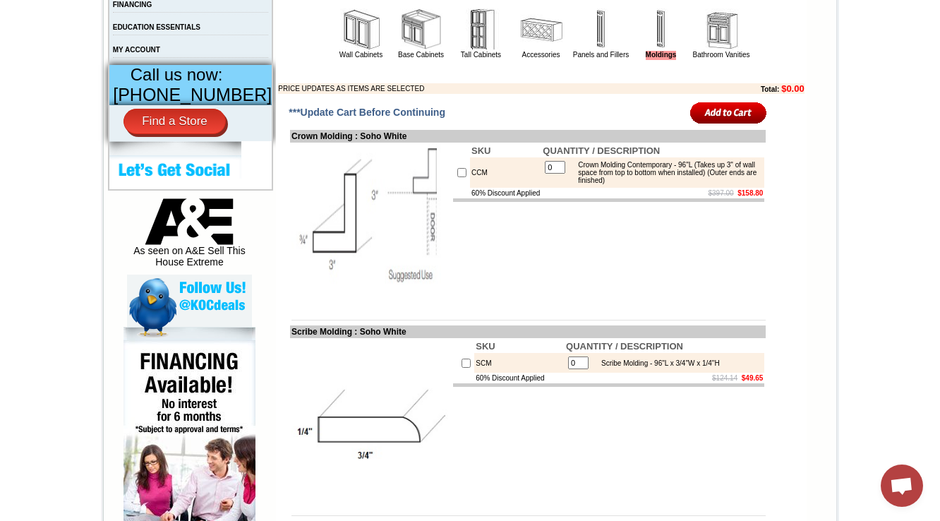
click at [592, 51] on img at bounding box center [601, 29] width 42 height 42
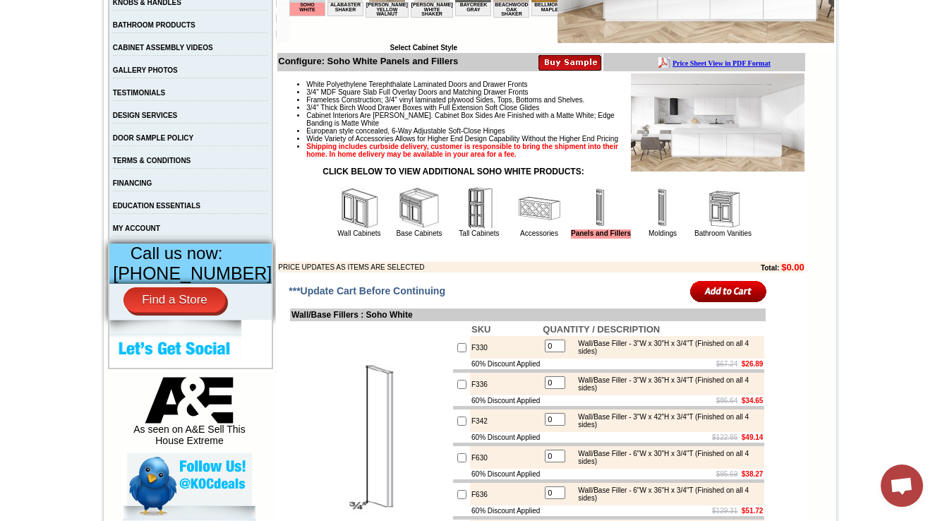
scroll to position [395, 0]
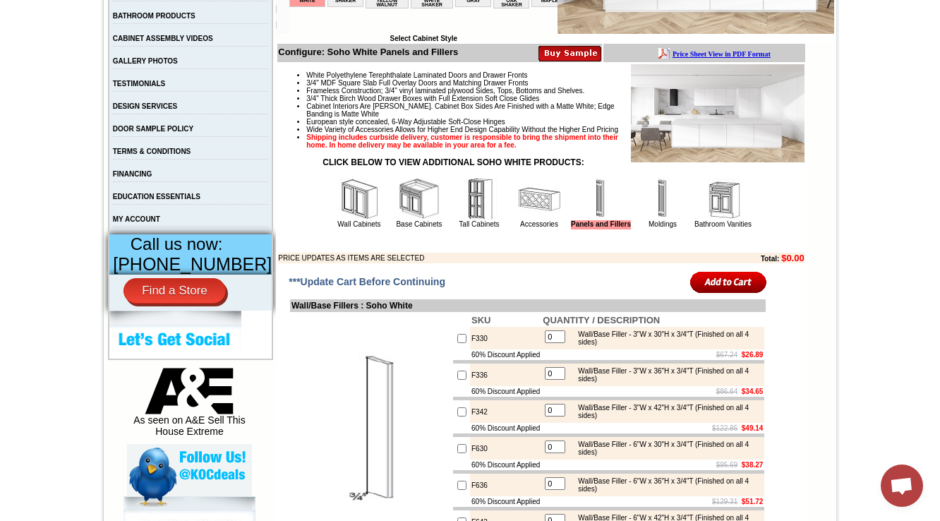
drag, startPoint x: 387, startPoint y: 229, endPoint x: 347, endPoint y: 229, distance: 40.2
click at [398, 220] on img at bounding box center [419, 199] width 42 height 42
click at [338, 220] on img at bounding box center [359, 199] width 42 height 42
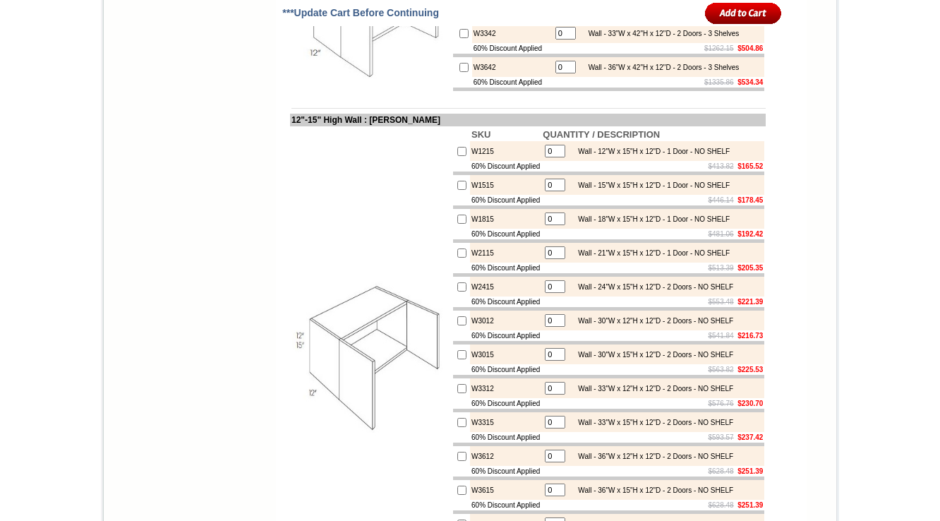
scroll to position [2021, 0]
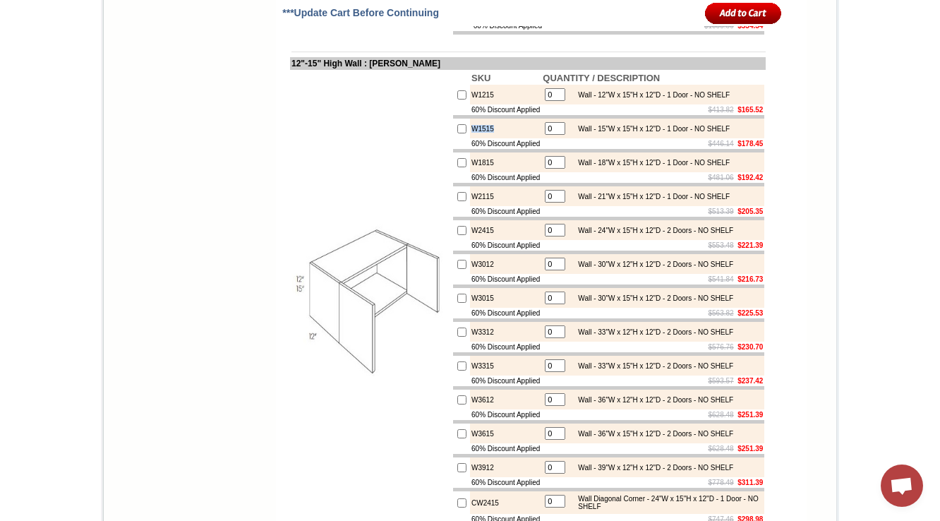
click at [382, 262] on td at bounding box center [371, 299] width 162 height 459
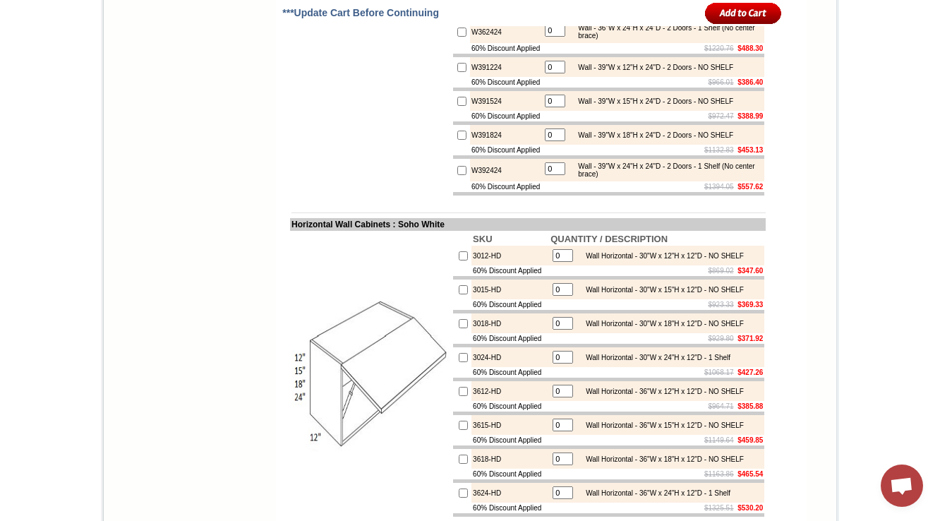
scroll to position [4050, 0]
